Goal: Obtain resource: Download file/media

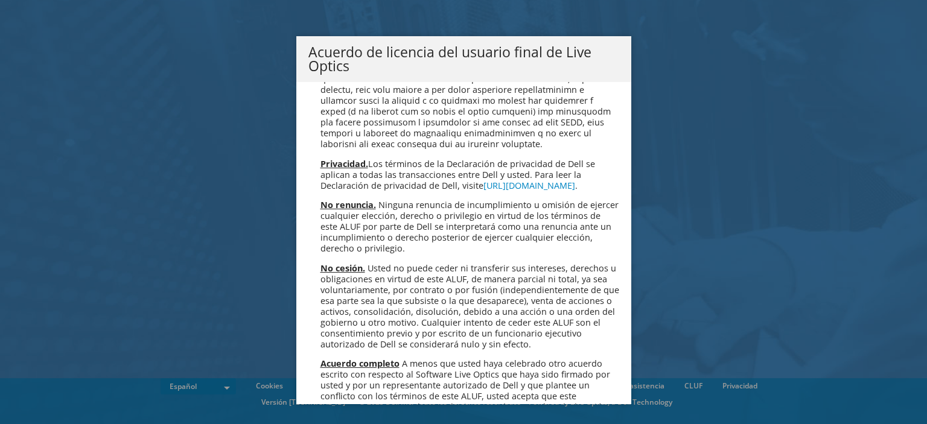
scroll to position [5115, 0]
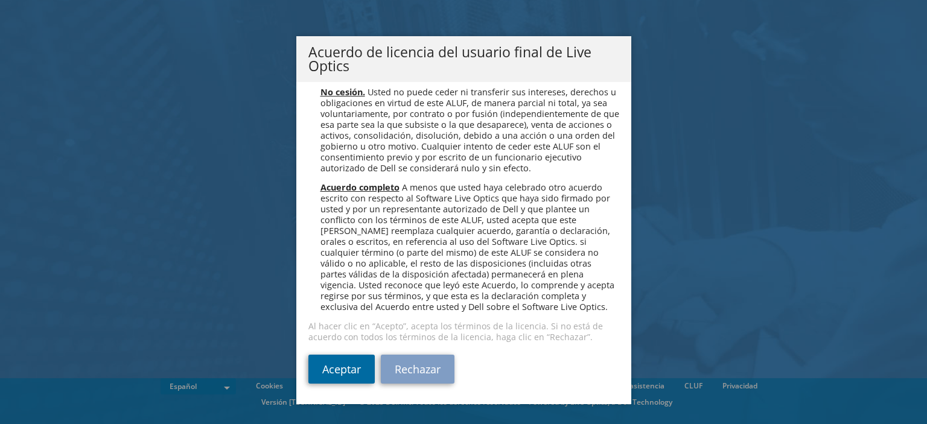
click at [333, 372] on link "Aceptar" at bounding box center [341, 369] width 66 height 29
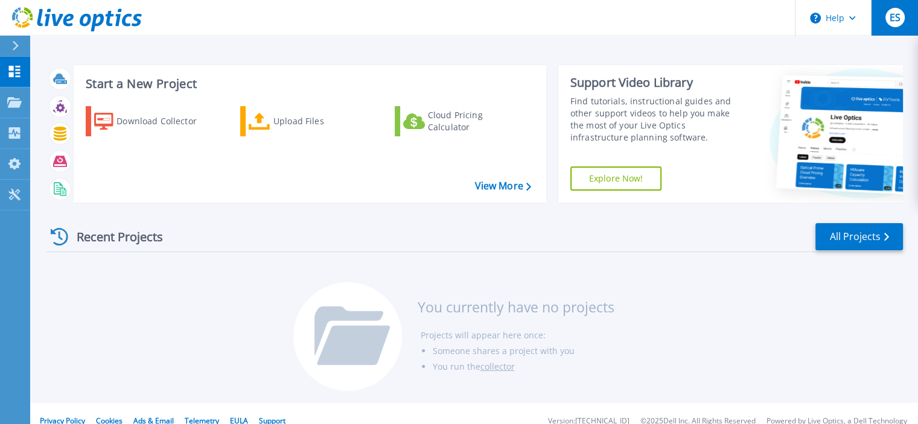
click at [891, 26] on div "ES" at bounding box center [894, 17] width 19 height 19
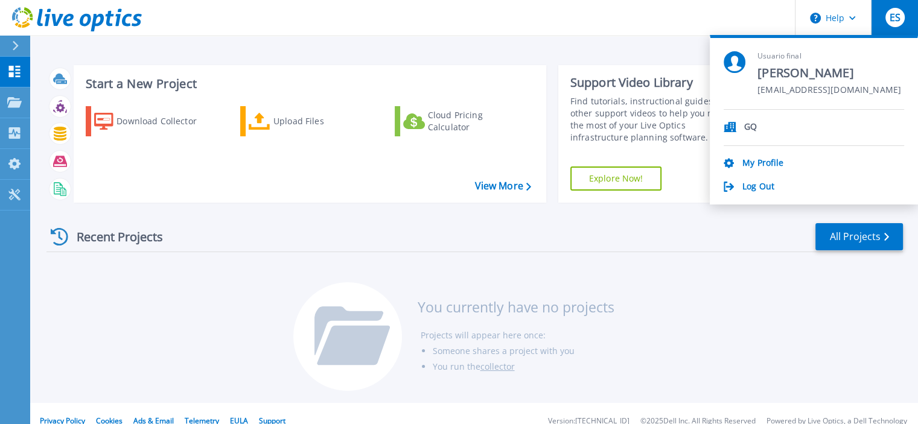
click at [891, 26] on div "ES" at bounding box center [894, 17] width 19 height 19
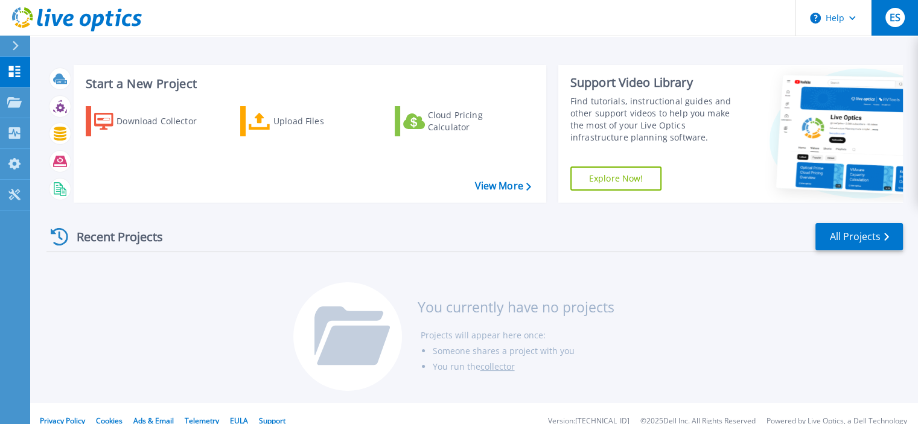
click at [900, 24] on div "ES" at bounding box center [894, 17] width 19 height 19
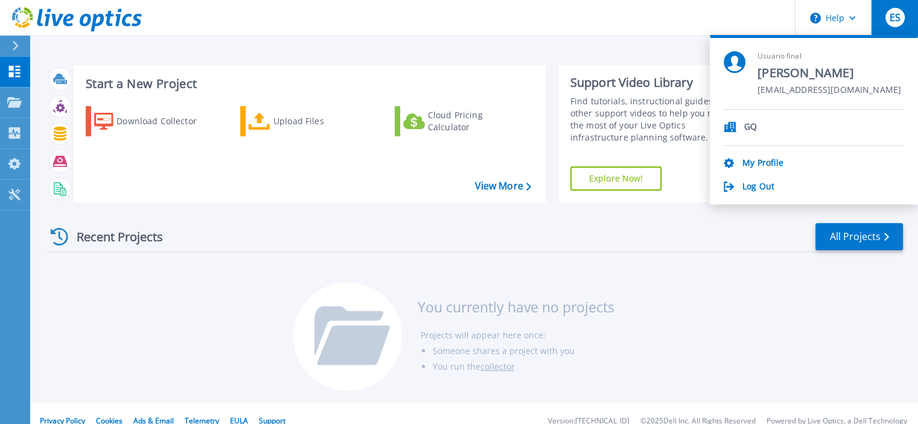
click at [790, 186] on div "Log Out" at bounding box center [813, 187] width 180 height 11
click at [752, 188] on link "Log Out" at bounding box center [758, 187] width 32 height 11
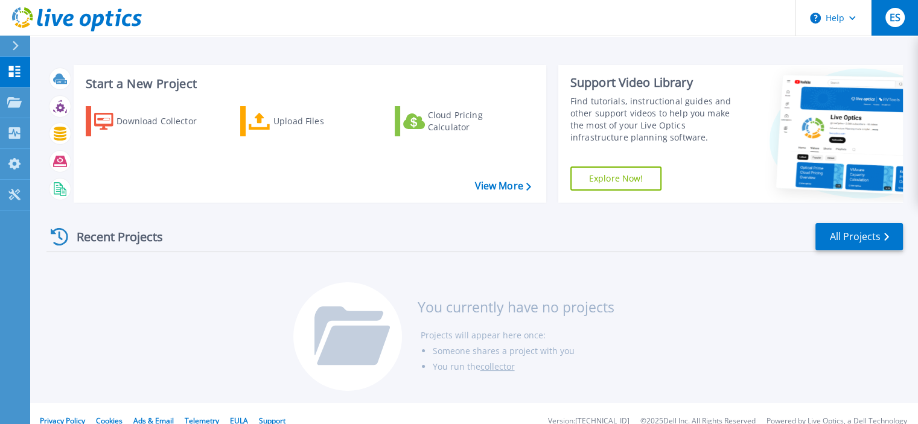
click at [886, 24] on div "ES" at bounding box center [894, 17] width 19 height 19
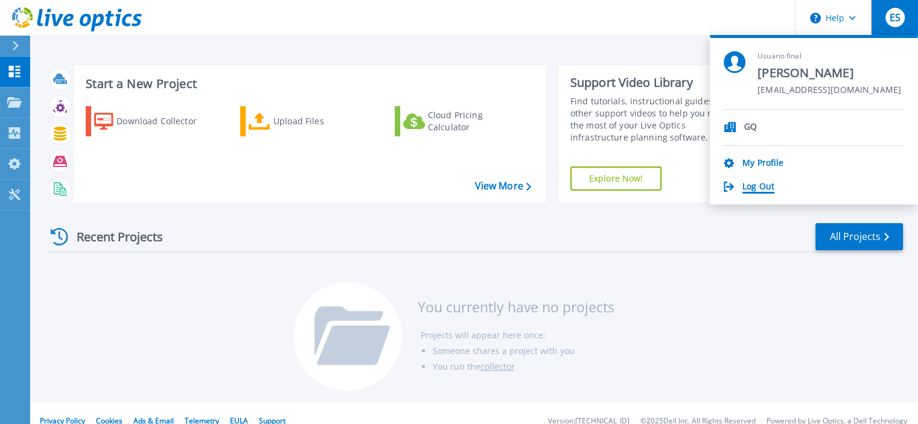
click at [760, 183] on link "Log Out" at bounding box center [758, 187] width 32 height 11
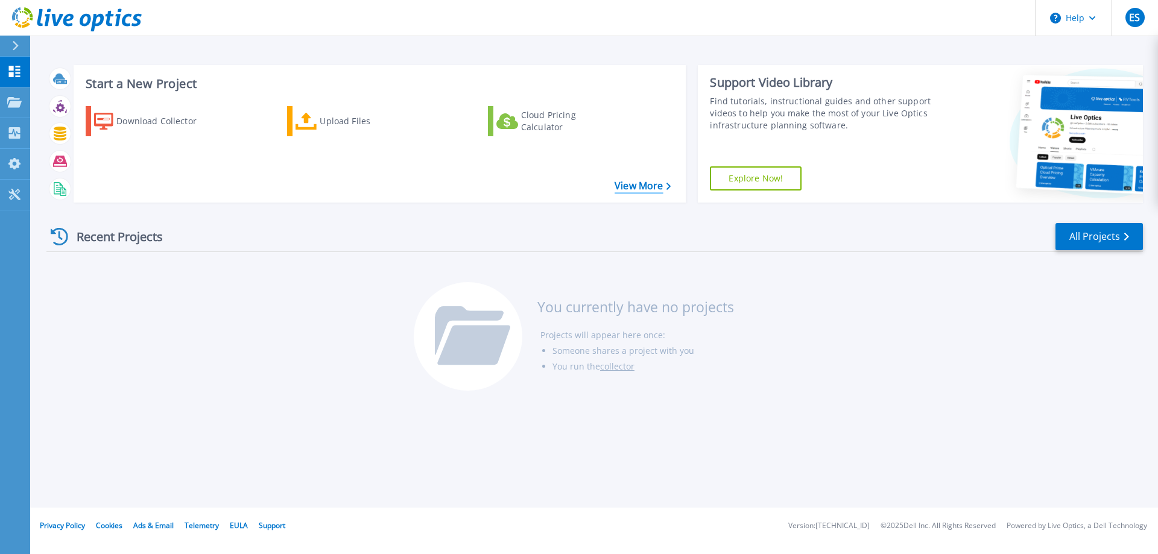
click at [668, 185] on icon at bounding box center [669, 187] width 5 height 8
click at [13, 129] on icon at bounding box center [14, 132] width 11 height 11
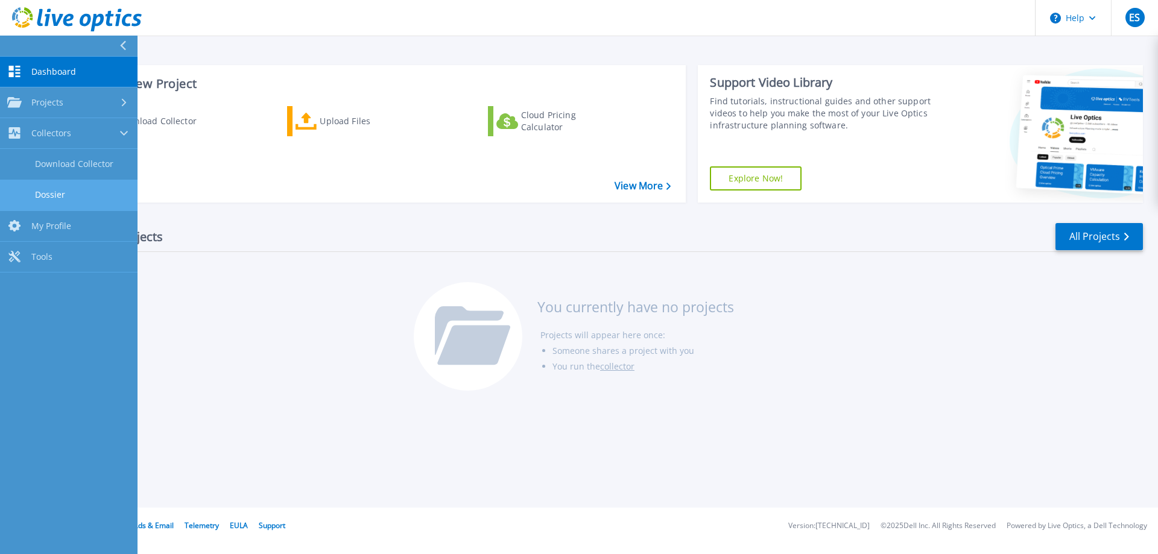
click at [68, 189] on link "Dossier" at bounding box center [69, 195] width 138 height 31
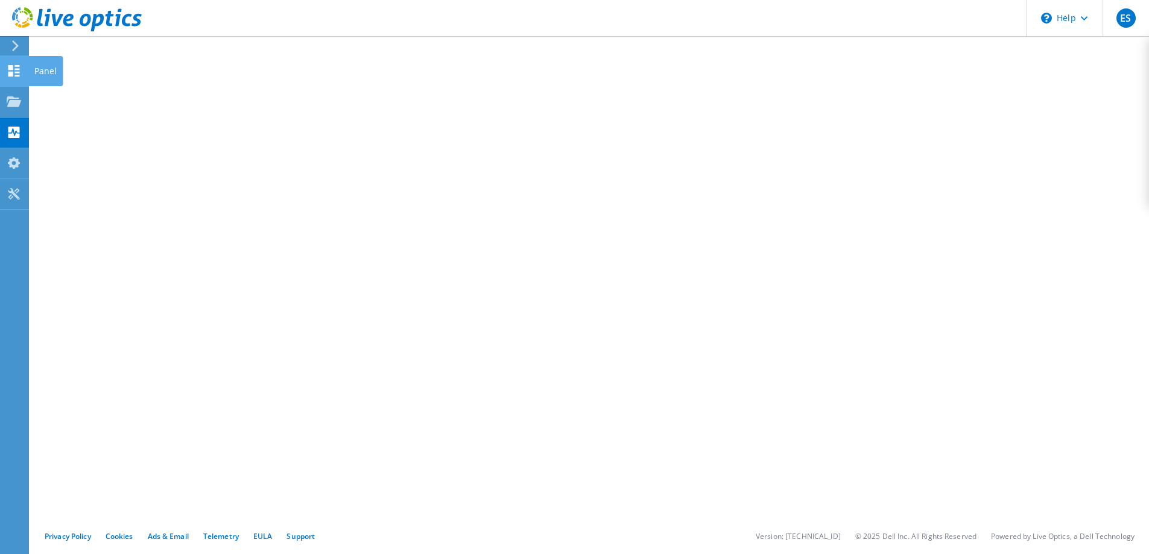
click at [11, 74] on use at bounding box center [13, 70] width 11 height 11
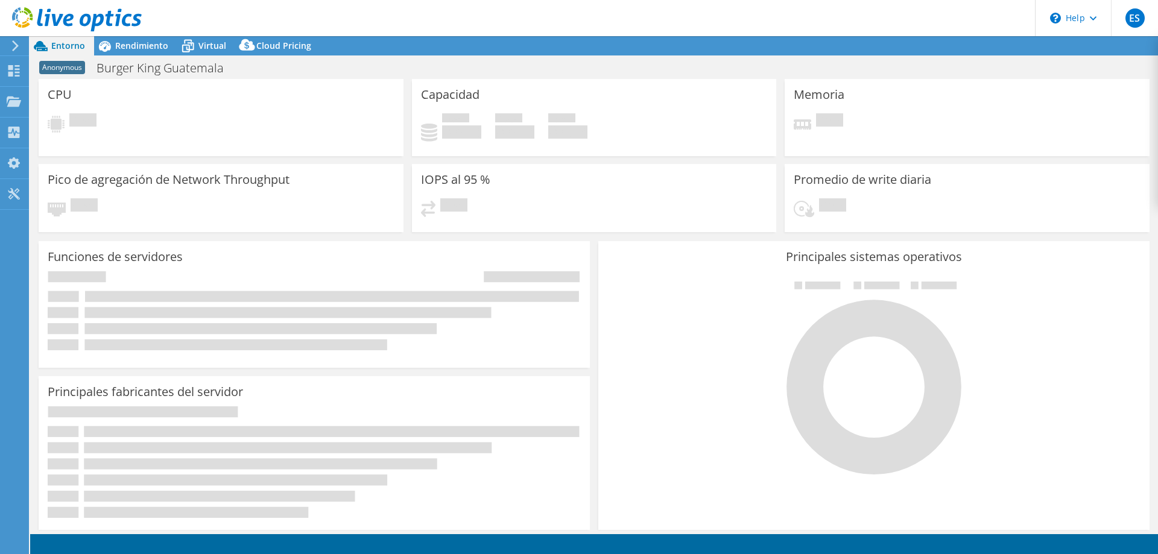
select select "USD"
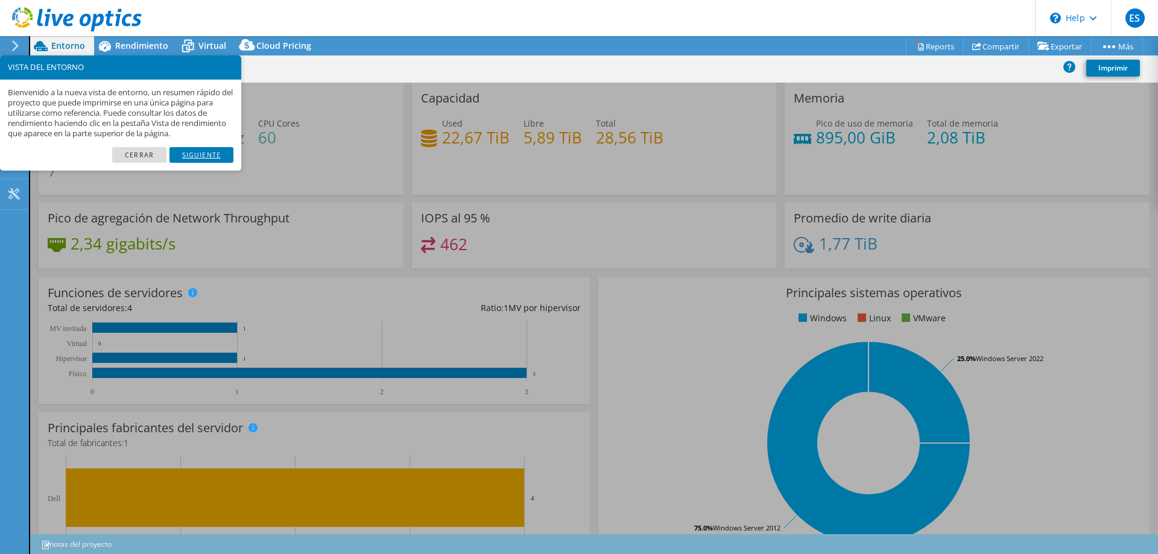
click at [208, 159] on link "Siguiente" at bounding box center [202, 155] width 64 height 16
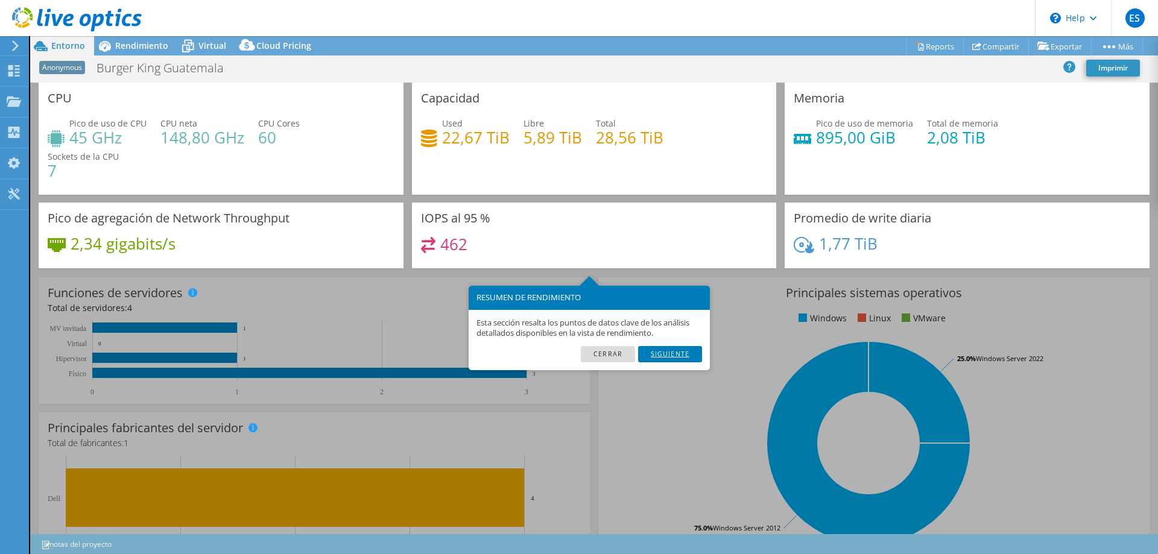
click at [671, 356] on link "Siguiente" at bounding box center [670, 354] width 64 height 16
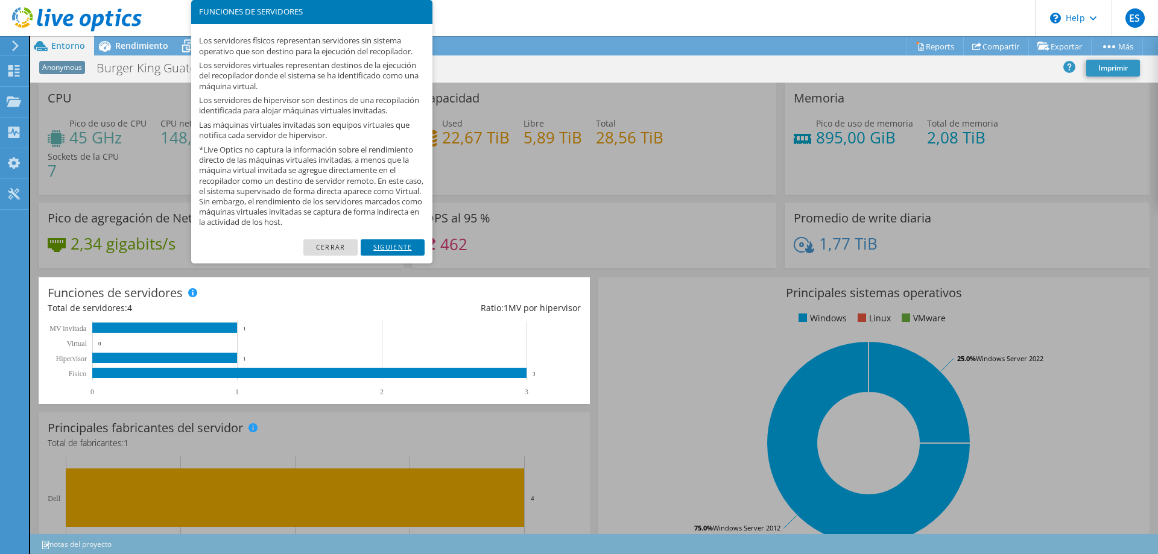
click at [387, 255] on link "Siguiente" at bounding box center [393, 247] width 64 height 16
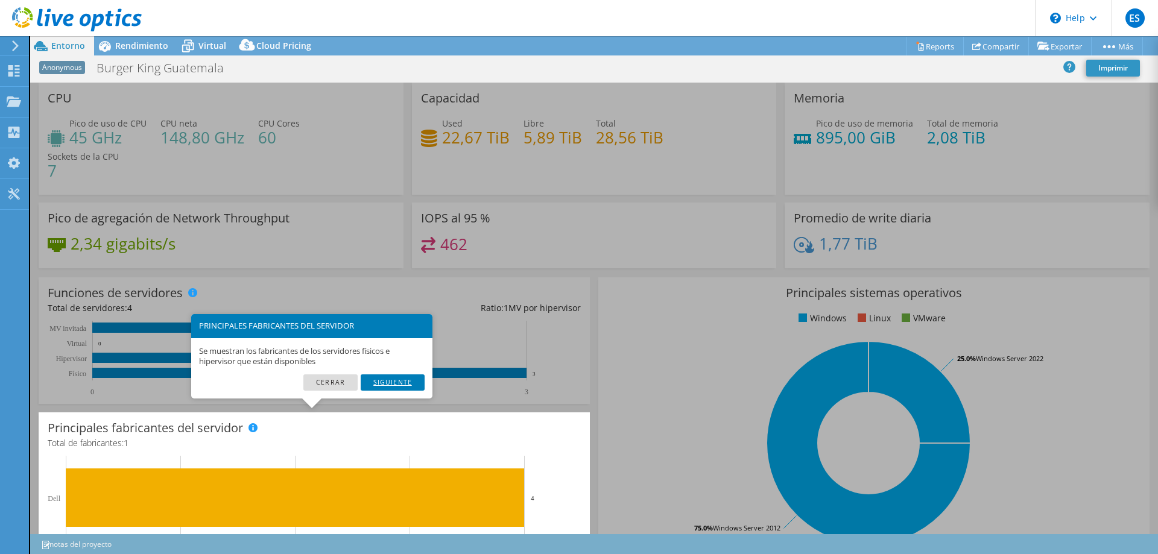
click at [390, 383] on link "Siguiente" at bounding box center [393, 383] width 64 height 16
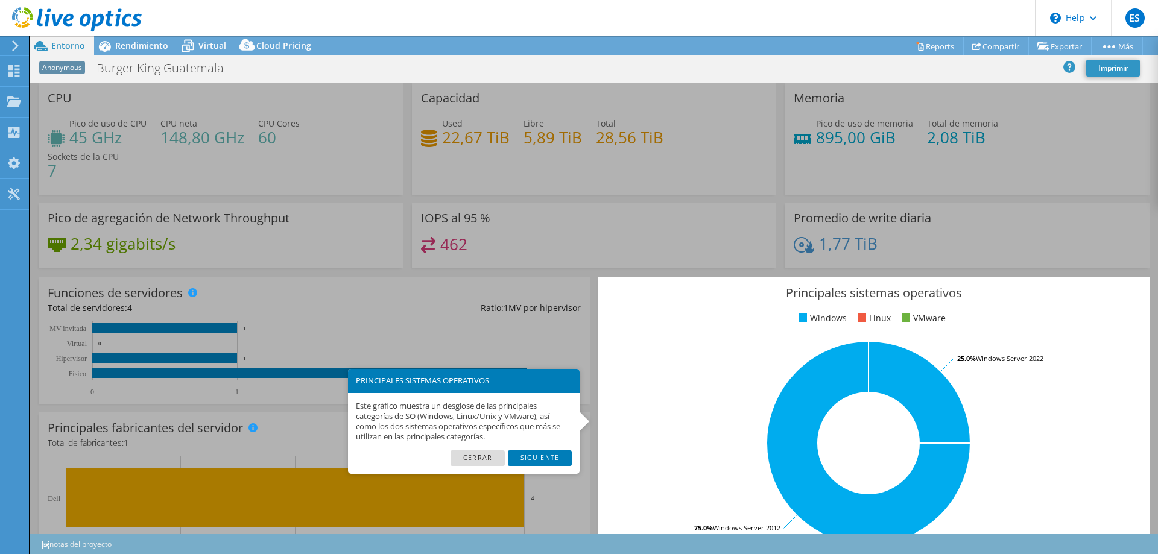
click at [536, 460] on link "Siguiente" at bounding box center [540, 459] width 64 height 16
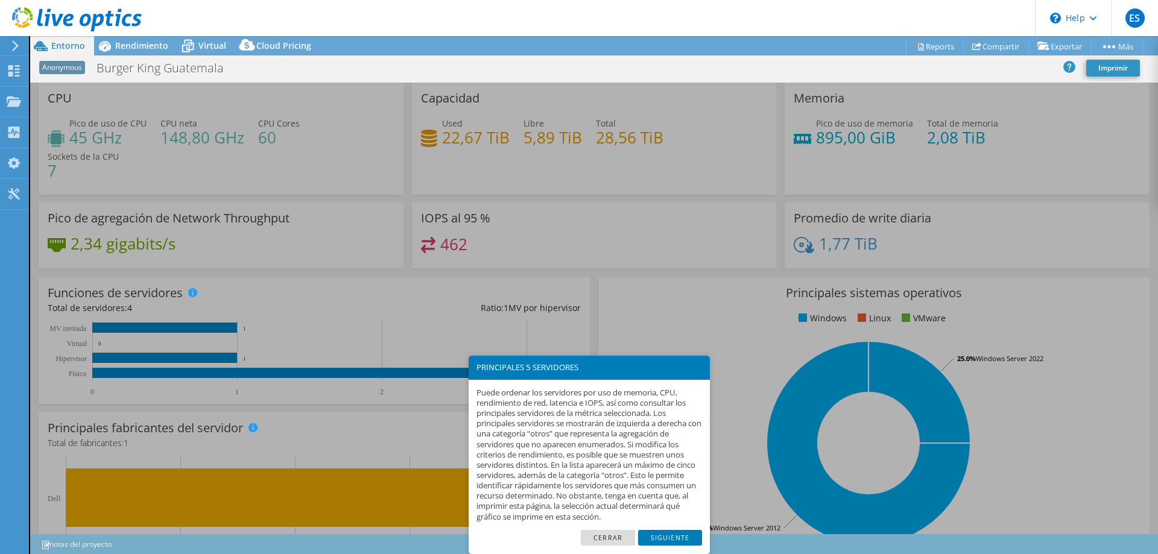
scroll to position [284, 0]
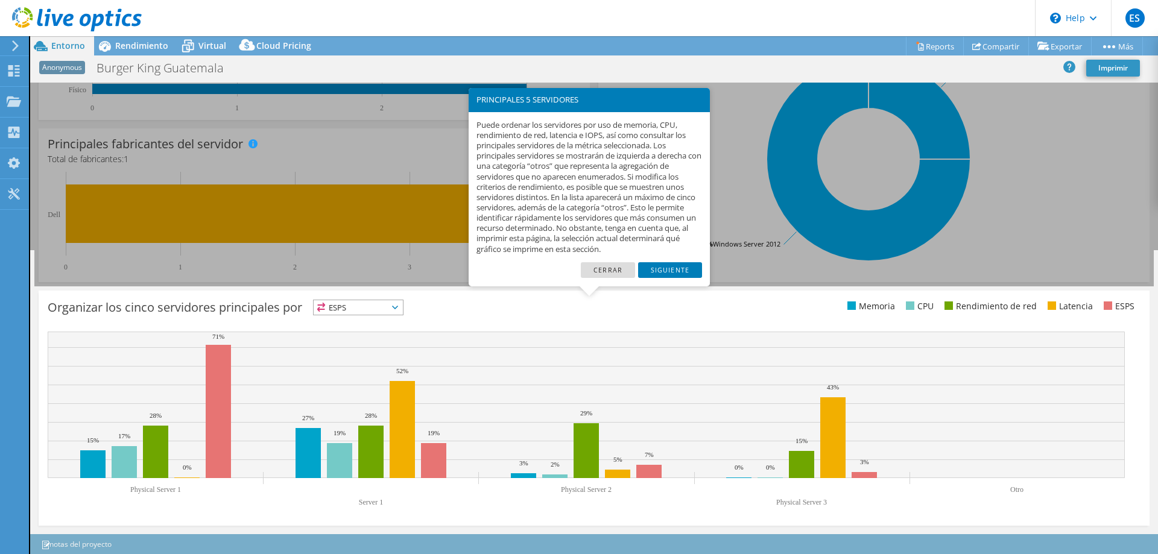
click at [676, 267] on link "Siguiente" at bounding box center [670, 270] width 64 height 16
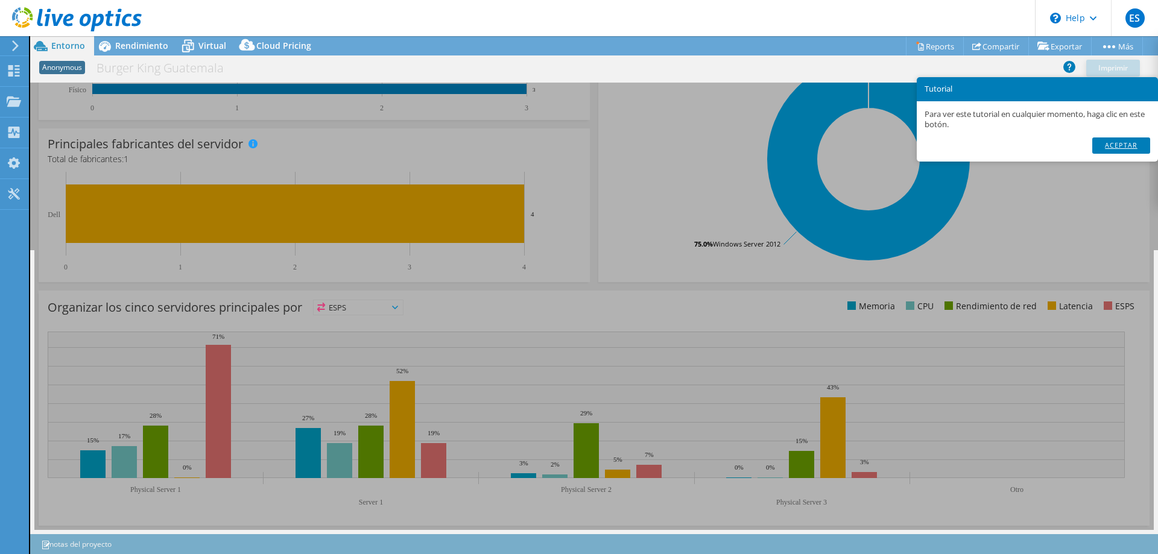
click at [1131, 144] on link "Aceptar" at bounding box center [1121, 146] width 58 height 16
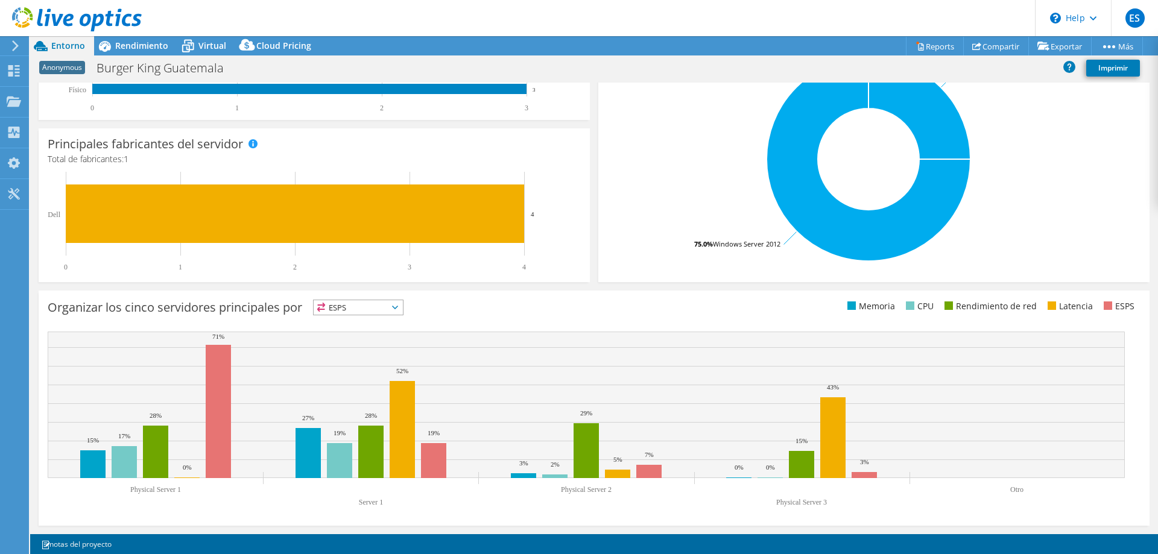
scroll to position [0, 0]
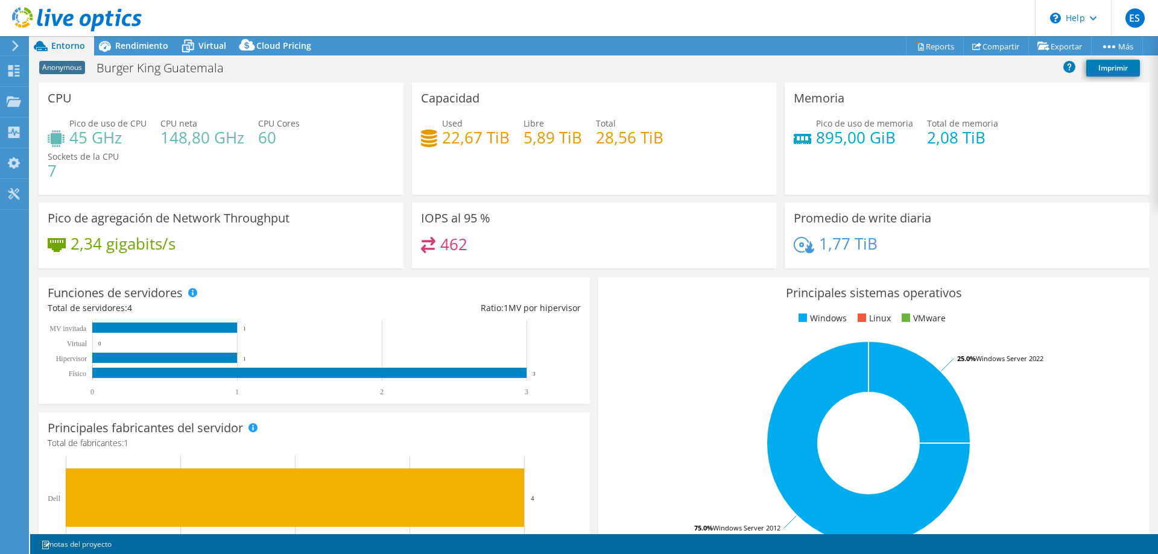
click at [257, 170] on div "Pico de uso de CPU 45 GHz CPU neta 148,80 GHz CPU Cores 60 Sockets de la CPU 7" at bounding box center [221, 153] width 347 height 72
click at [138, 43] on span "Rendimiento" at bounding box center [141, 45] width 53 height 11
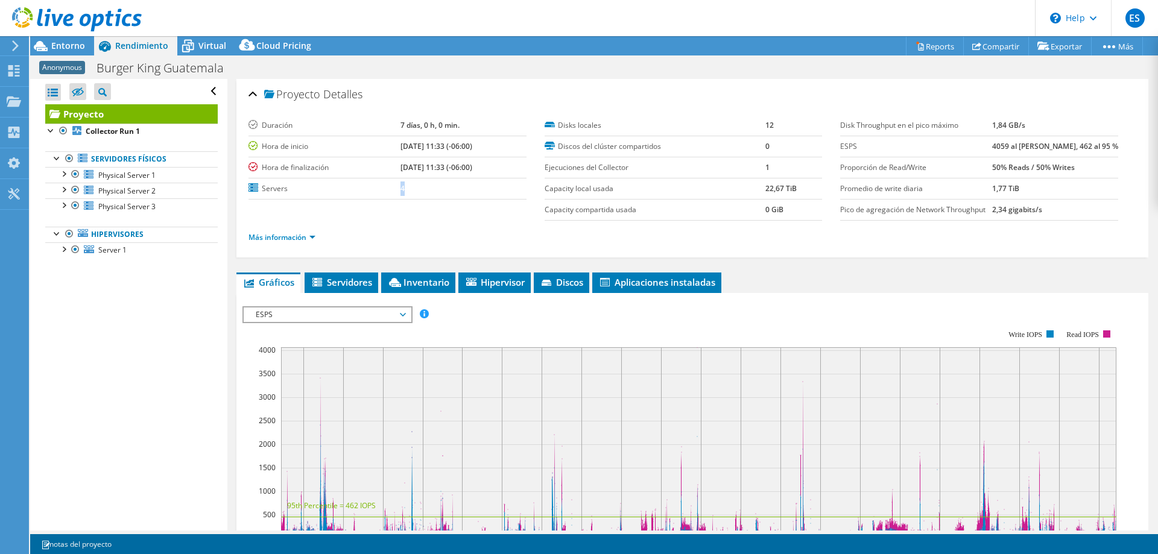
drag, startPoint x: 386, startPoint y: 187, endPoint x: 373, endPoint y: 184, distance: 13.6
click at [373, 184] on tr "Servers 4" at bounding box center [388, 188] width 278 height 21
click at [401, 197] on td "4" at bounding box center [464, 188] width 126 height 21
click at [919, 50] on link "Reports" at bounding box center [935, 46] width 58 height 19
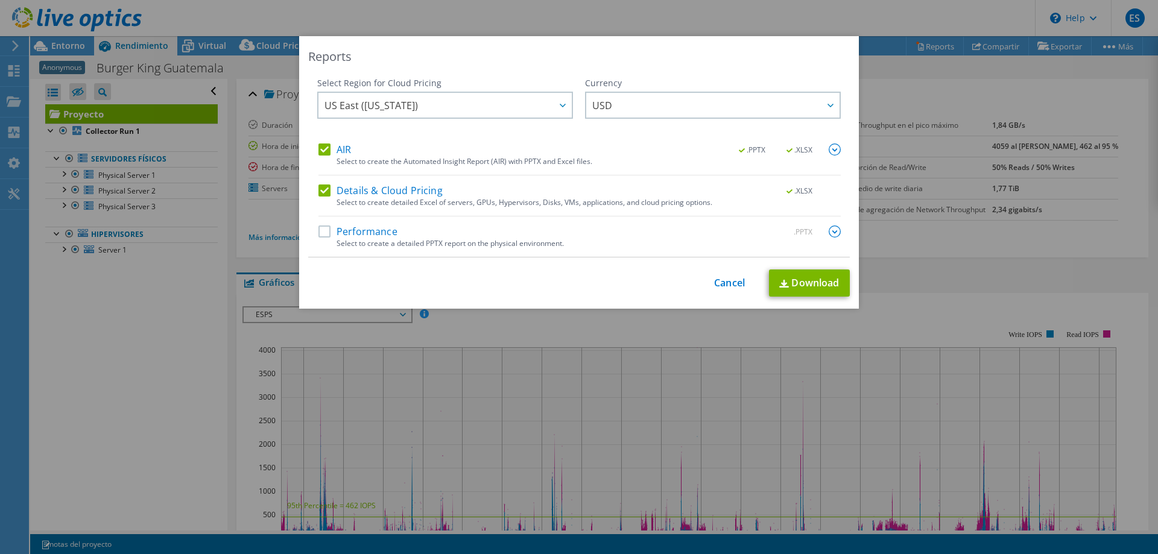
click at [322, 236] on label "Performance" at bounding box center [358, 232] width 79 height 12
click at [0, 0] on input "Performance" at bounding box center [0, 0] width 0 height 0
click at [322, 189] on label "Details & Cloud Pricing" at bounding box center [381, 191] width 124 height 12
click at [0, 0] on input "Details & Cloud Pricing" at bounding box center [0, 0] width 0 height 0
click at [831, 235] on img at bounding box center [835, 232] width 12 height 12
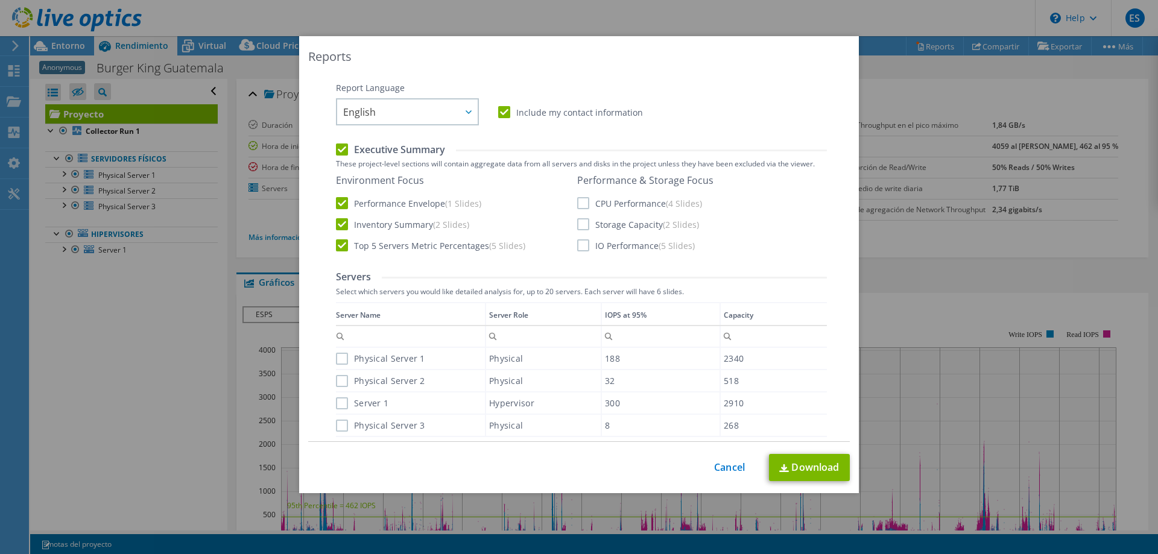
scroll to position [181, 0]
click at [582, 203] on label "CPU Performance (4 Slides)" at bounding box center [639, 203] width 125 height 12
click at [0, 0] on input "CPU Performance (4 Slides)" at bounding box center [0, 0] width 0 height 0
click at [582, 221] on label "Storage Capacity (2 Slides)" at bounding box center [638, 224] width 122 height 12
click at [0, 0] on input "Storage Capacity (2 Slides)" at bounding box center [0, 0] width 0 height 0
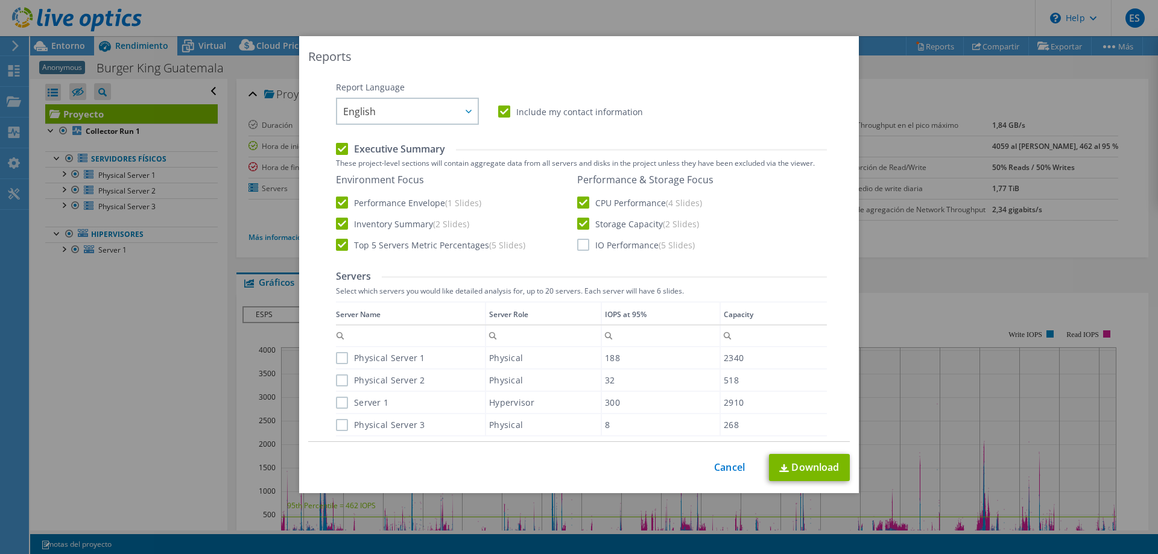
click at [580, 247] on label "IO Performance (5 Slides)" at bounding box center [636, 245] width 118 height 12
click at [0, 0] on input "IO Performance (5 Slides)" at bounding box center [0, 0] width 0 height 0
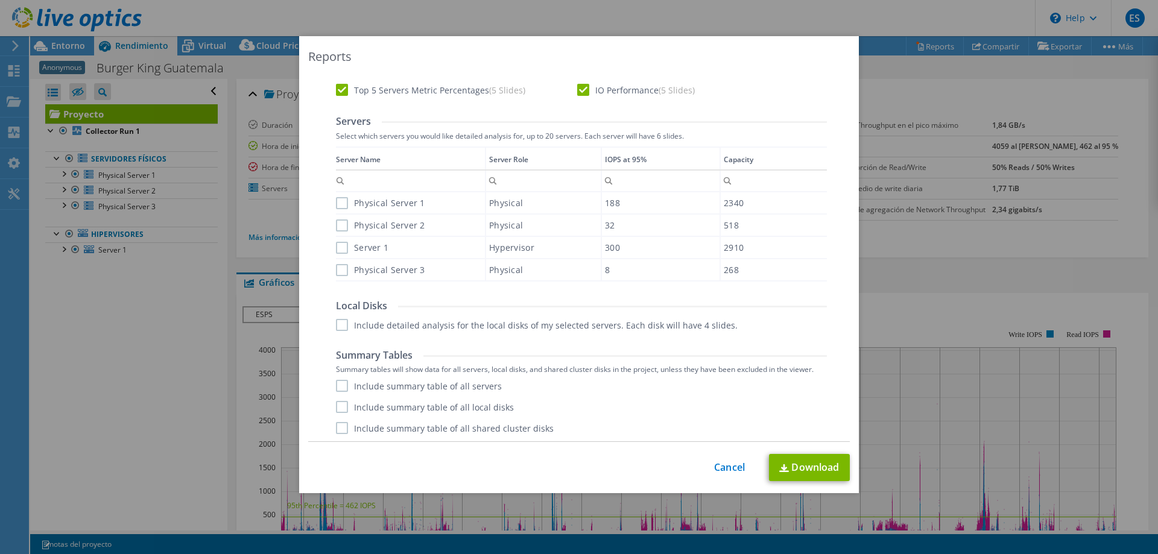
scroll to position [338, 0]
click at [807, 469] on link "Download" at bounding box center [809, 467] width 81 height 27
click at [723, 471] on link "Cancel" at bounding box center [729, 467] width 31 height 11
